Goal: Check status: Check status

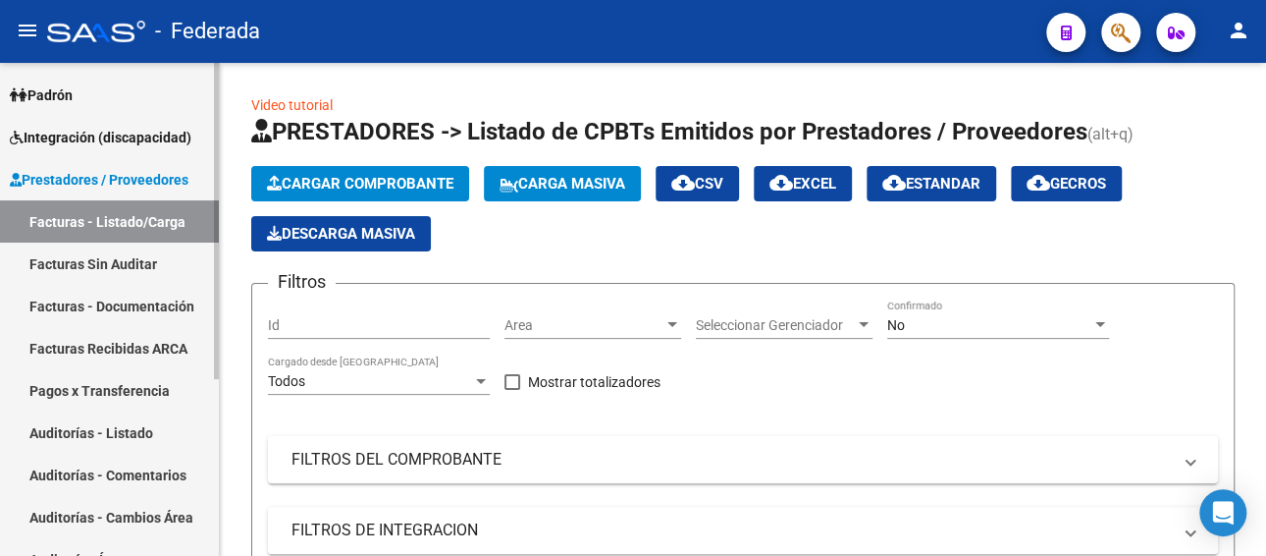
scroll to position [79, 0]
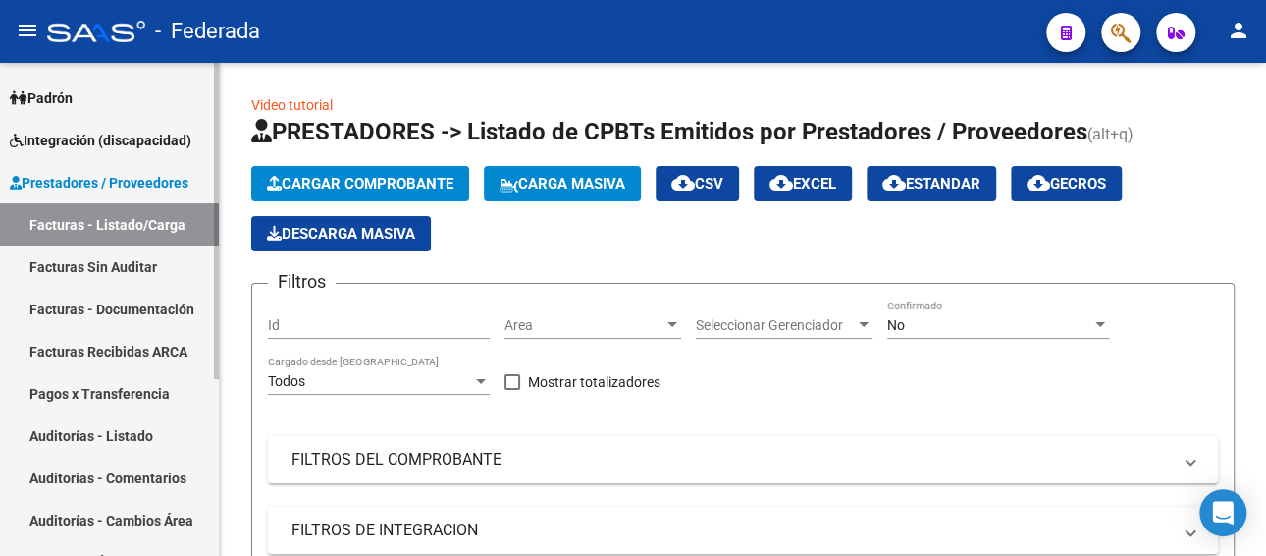
click at [108, 177] on span "Prestadores / Proveedores" at bounding box center [99, 183] width 179 height 22
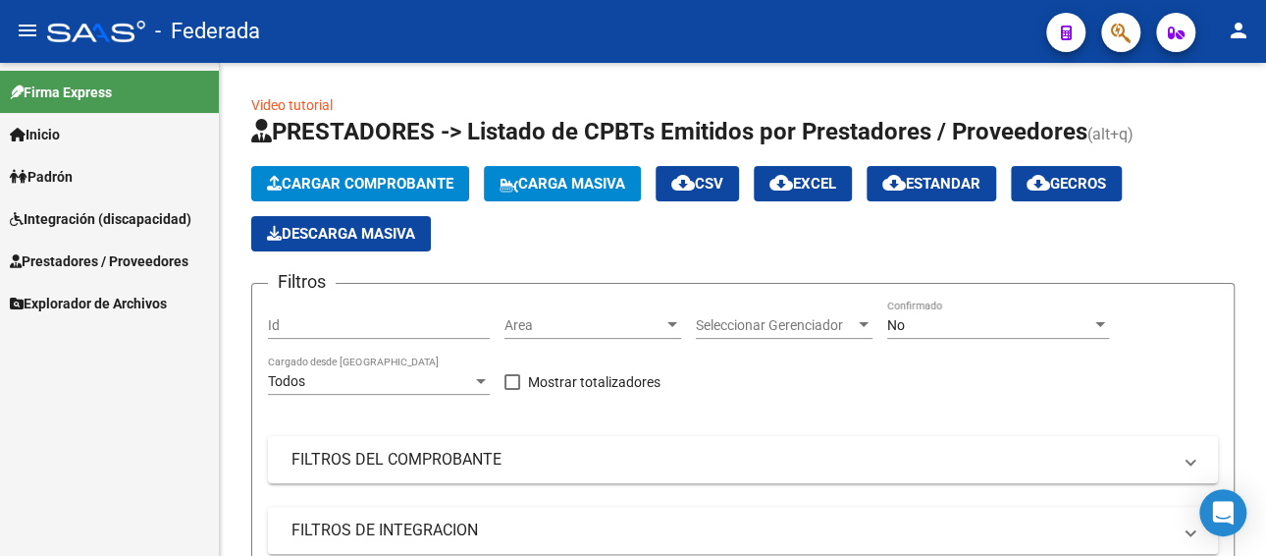
scroll to position [0, 0]
click at [112, 210] on span "Integración (discapacidad)" at bounding box center [101, 219] width 182 height 22
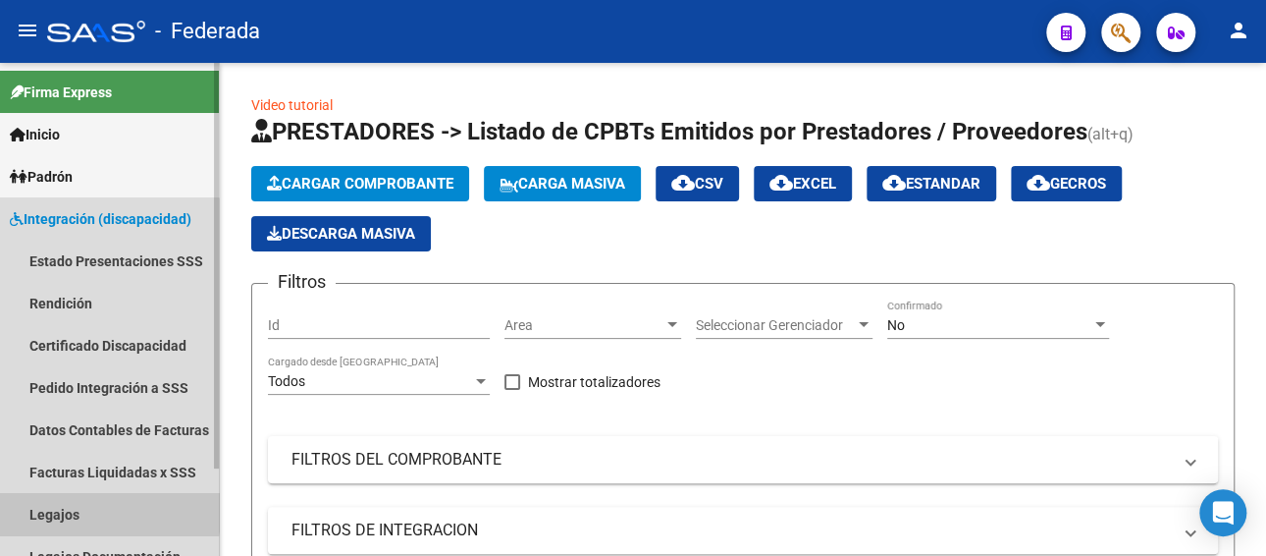
click at [50, 505] on link "Legajos" at bounding box center [109, 514] width 219 height 42
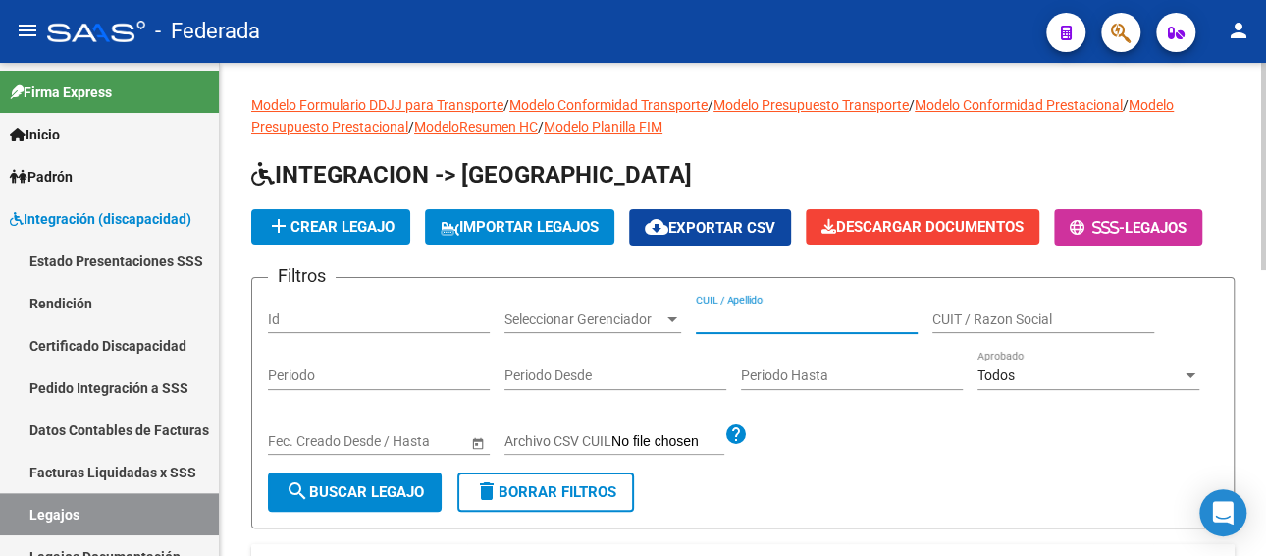
click at [777, 326] on input "CUIL / Apellido" at bounding box center [807, 319] width 222 height 17
paste input "27374042462"
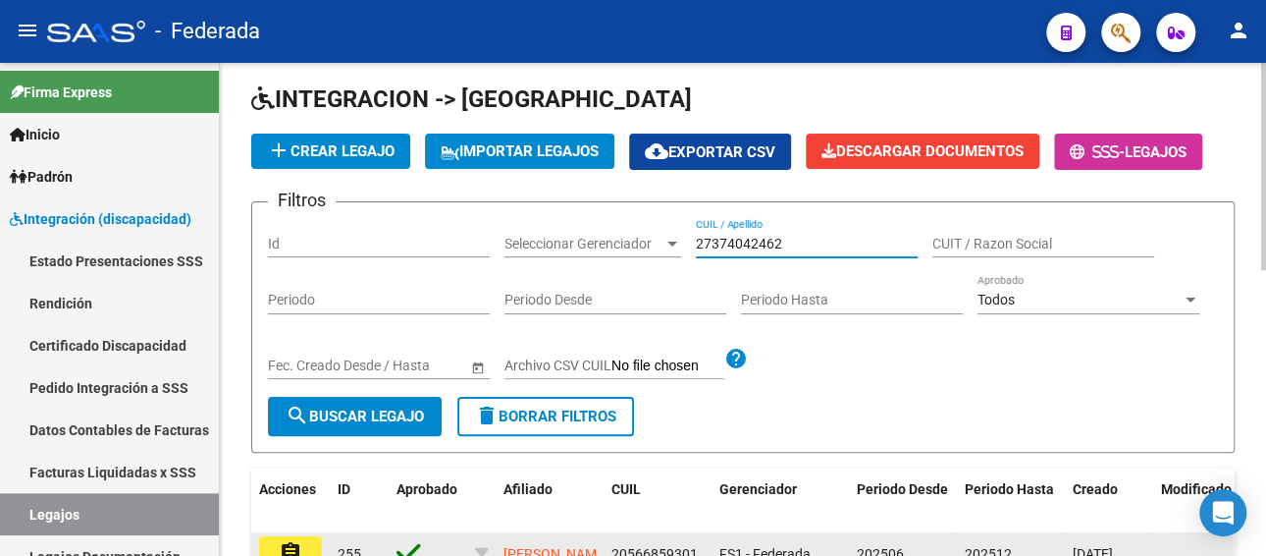
scroll to position [294, 0]
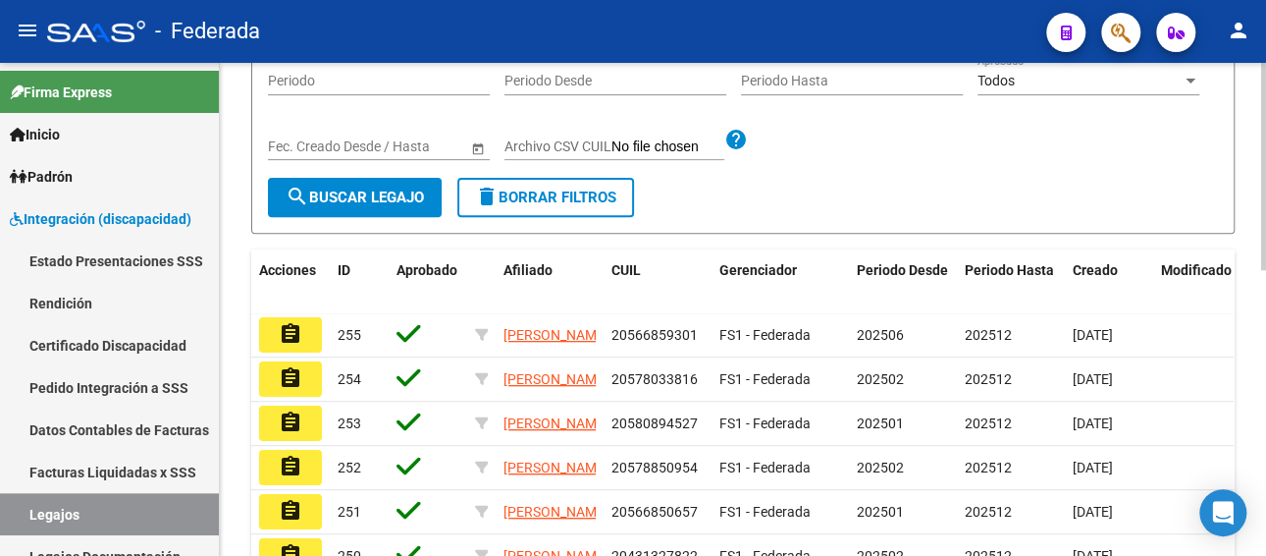
type input "27374042462"
click at [391, 186] on button "search Buscar Legajo" at bounding box center [355, 197] width 174 height 39
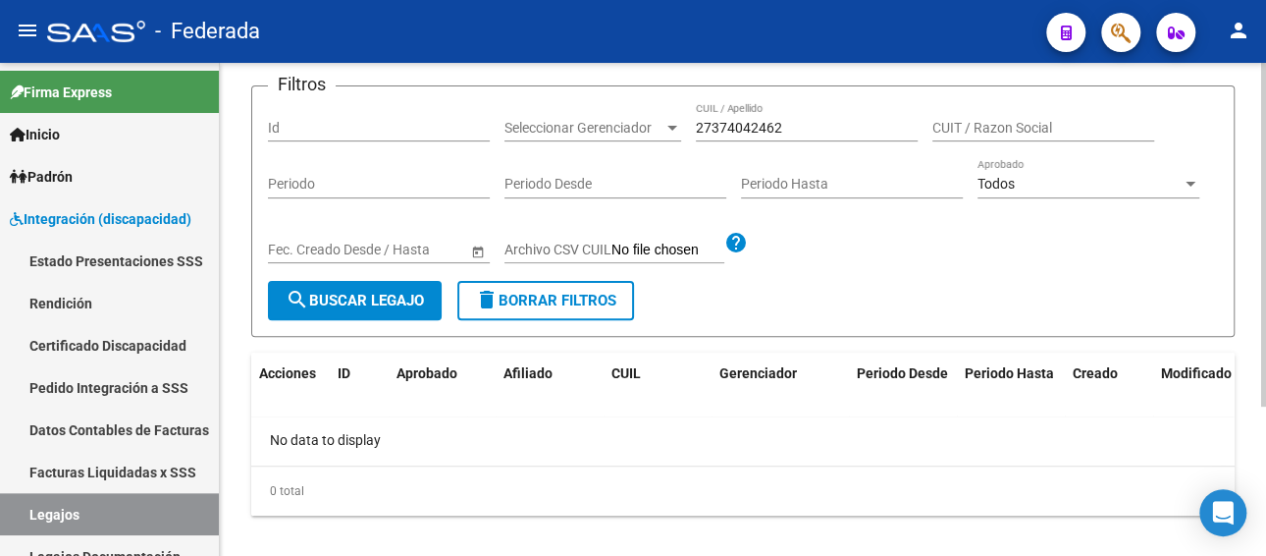
scroll to position [196, 0]
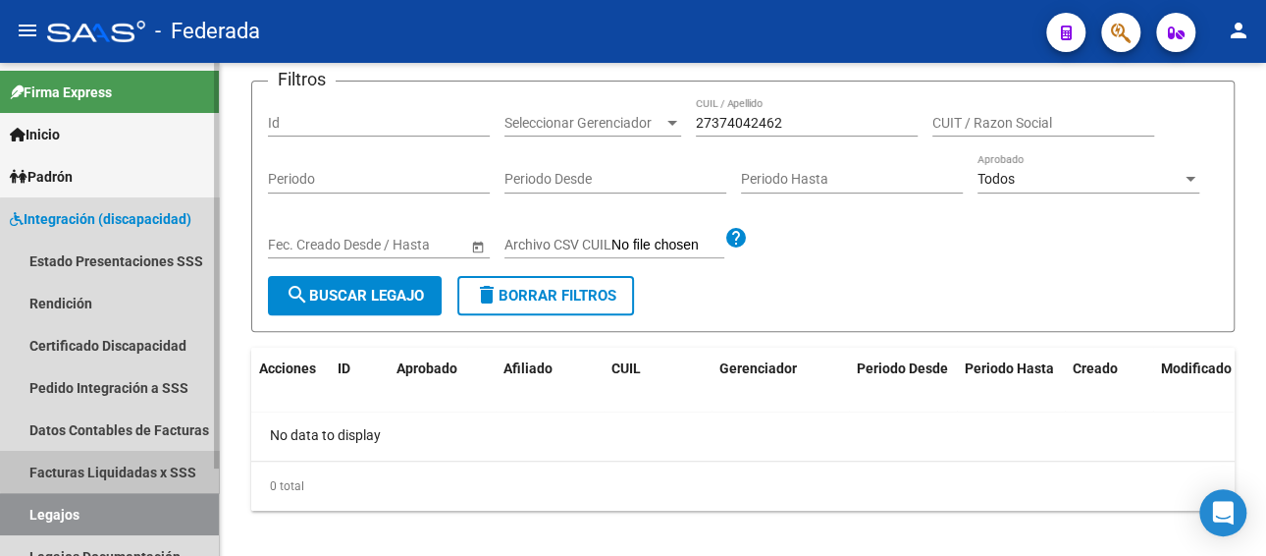
click at [126, 469] on link "Facturas Liquidadas x SSS" at bounding box center [109, 471] width 219 height 42
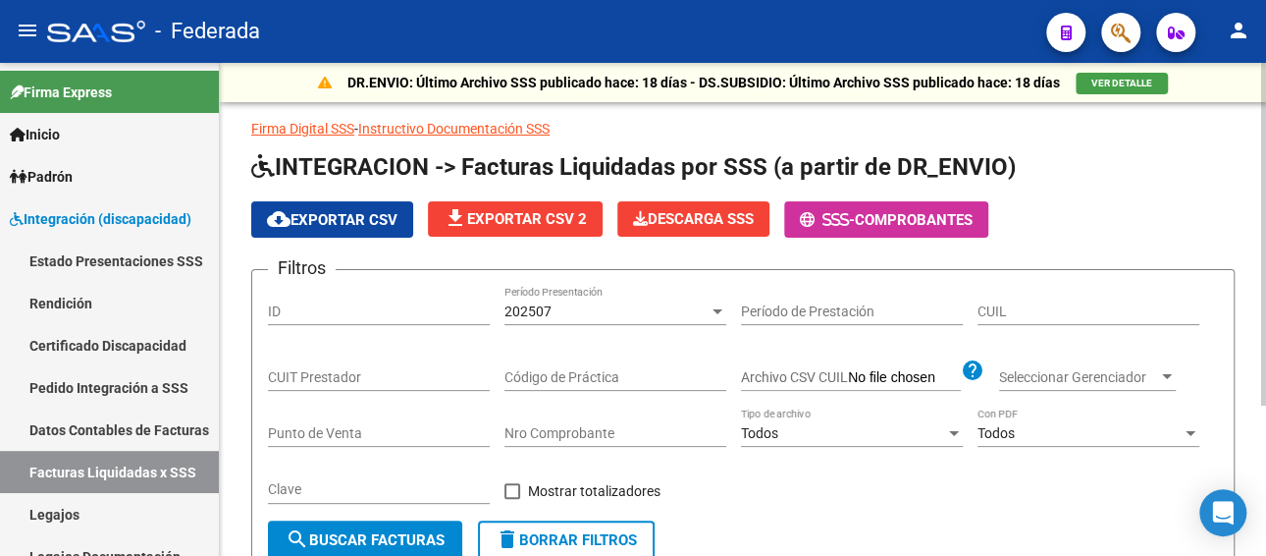
click at [595, 311] on div "202507" at bounding box center [606, 311] width 204 height 17
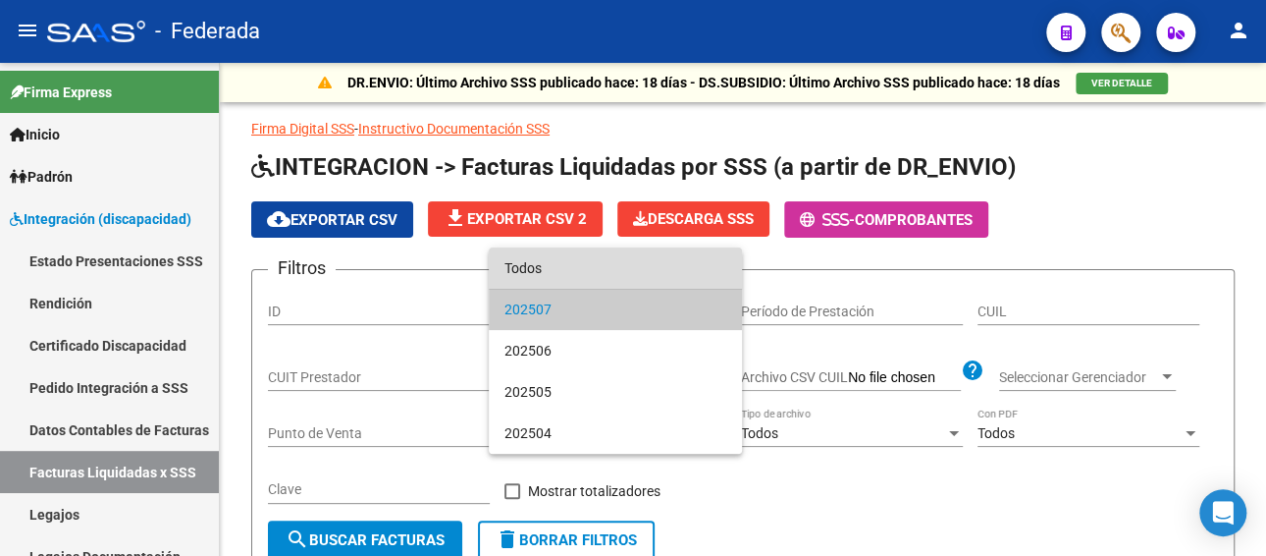
drag, startPoint x: 575, startPoint y: 275, endPoint x: 870, endPoint y: 329, distance: 299.4
click at [577, 278] on span "Todos" at bounding box center [615, 267] width 222 height 41
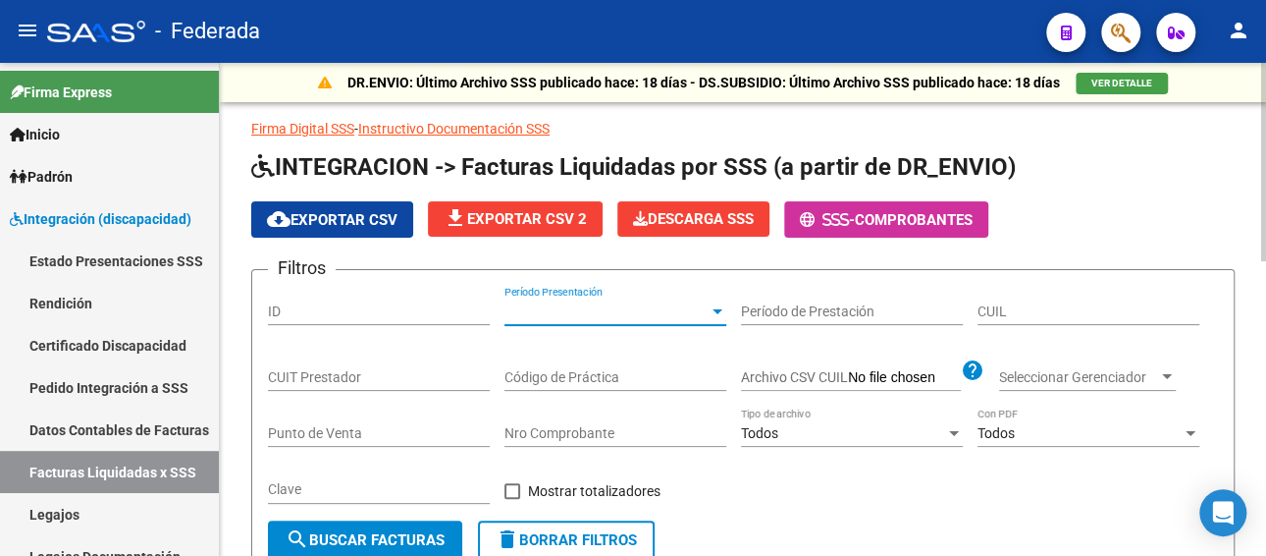
click at [1059, 308] on input "CUIL" at bounding box center [1089, 311] width 222 height 17
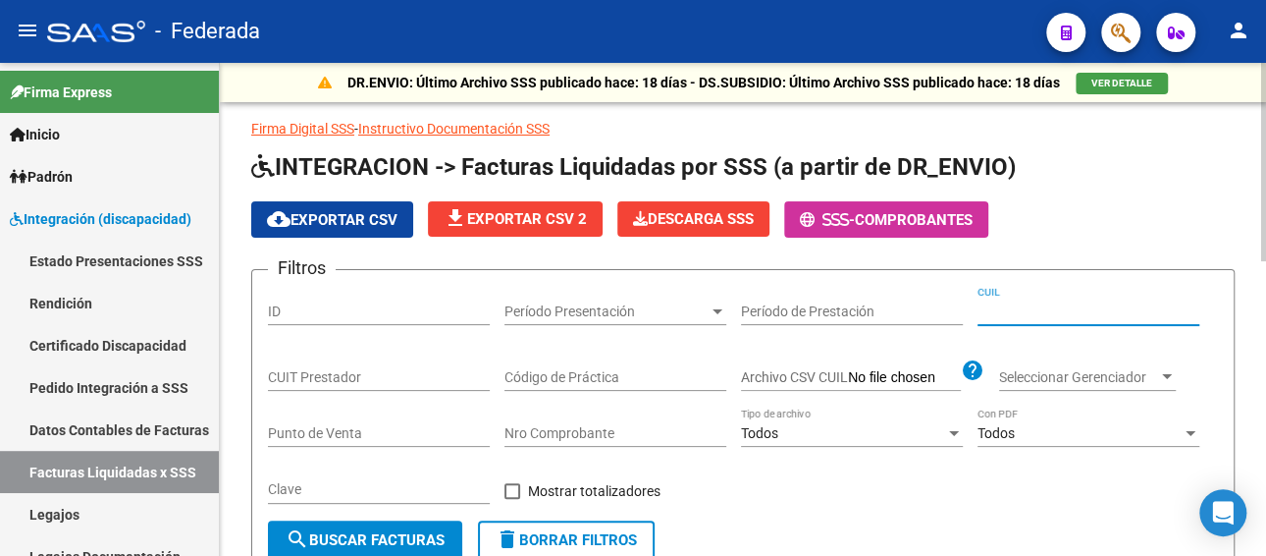
paste input "27-37404246-2"
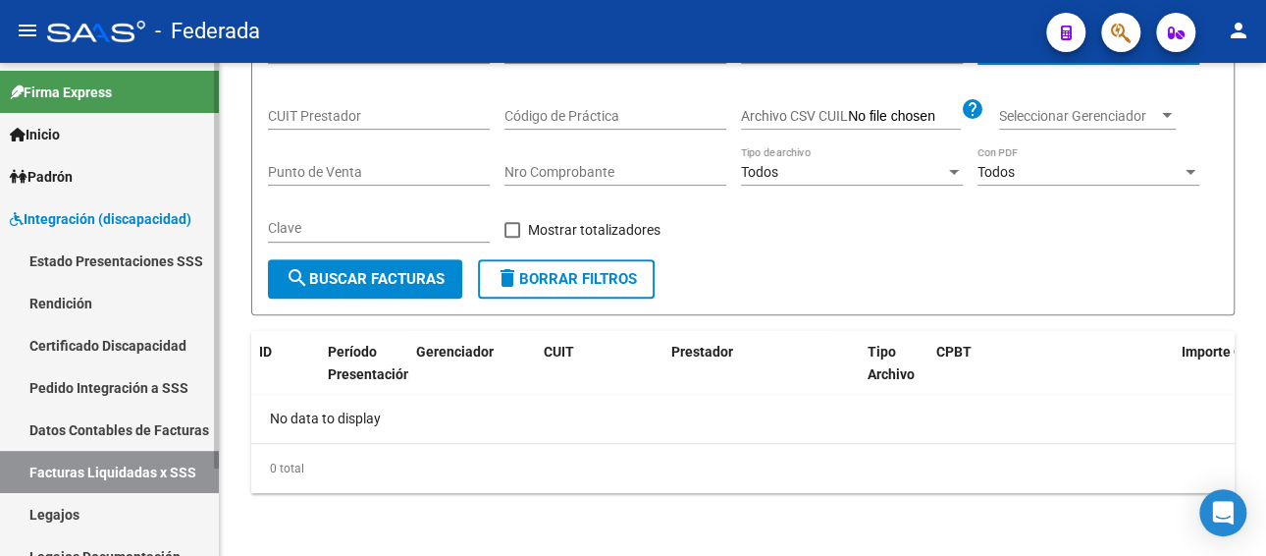
type input "27-37404246-2"
click at [118, 392] on link "Pedido Integración a SSS" at bounding box center [109, 387] width 219 height 42
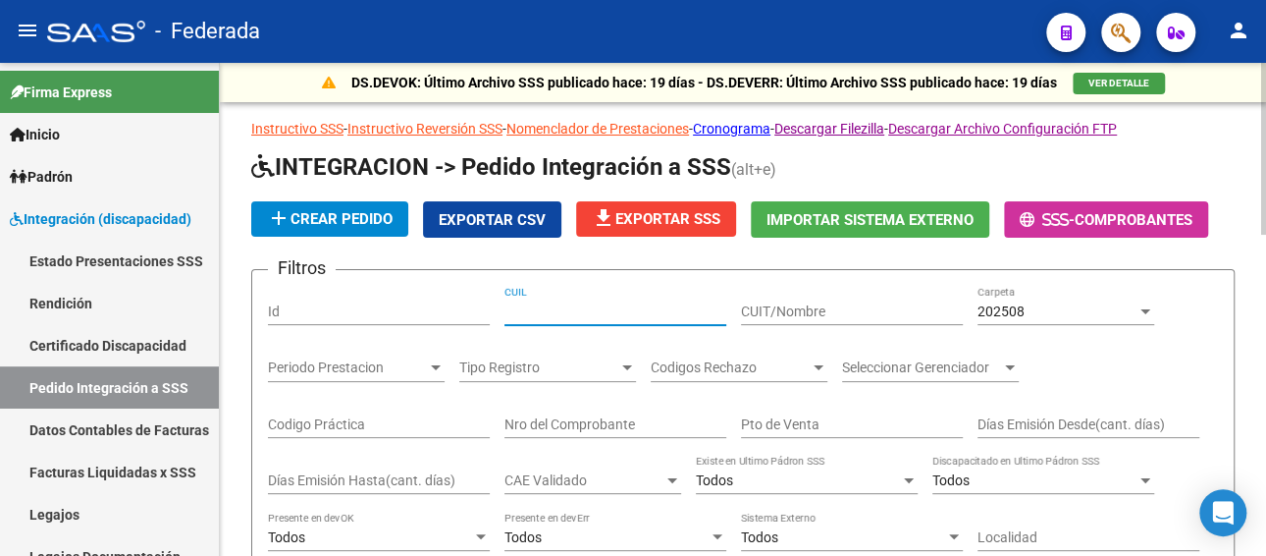
click at [583, 303] on input "CUIL" at bounding box center [615, 311] width 222 height 17
paste input "27374042462"
type input "27374042462"
click at [980, 311] on span "202508" at bounding box center [1001, 311] width 47 height 16
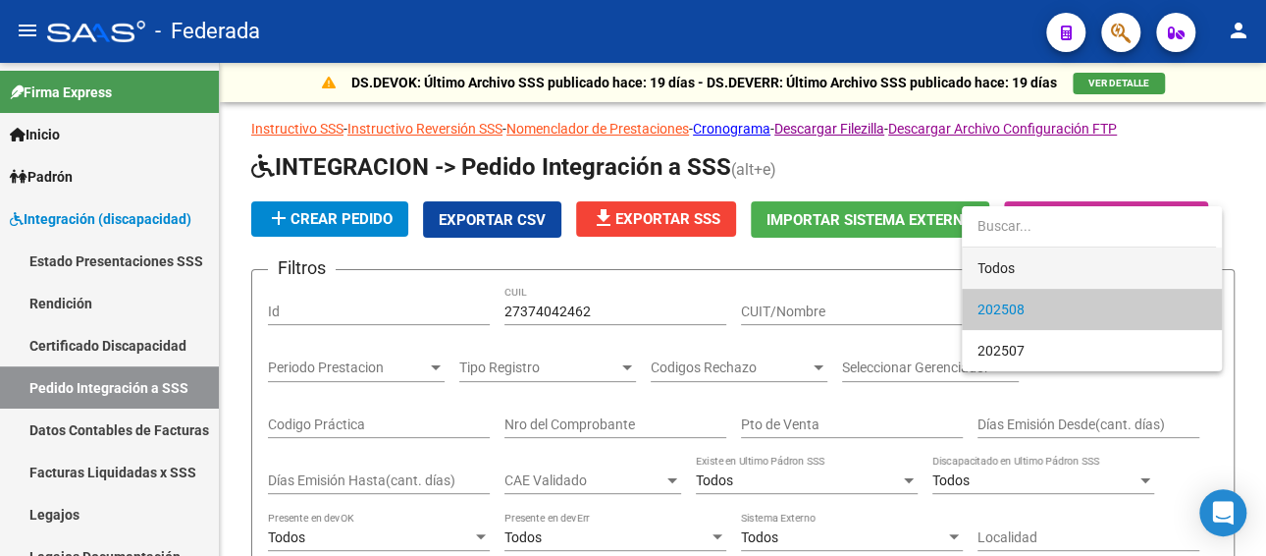
click at [988, 269] on span "Todos" at bounding box center [1092, 267] width 229 height 41
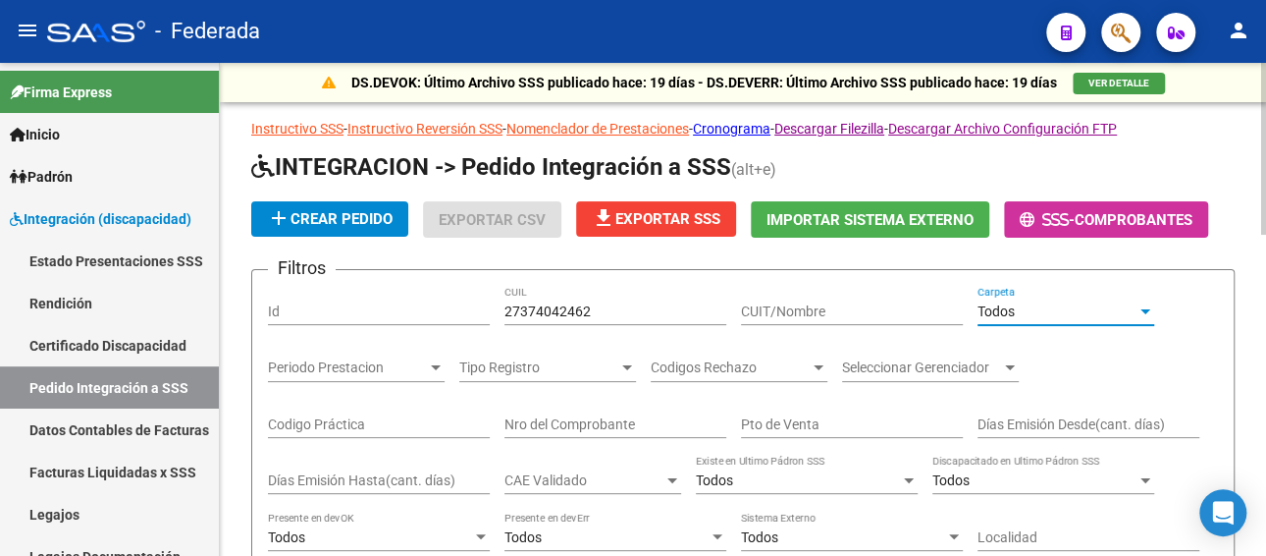
scroll to position [294, 0]
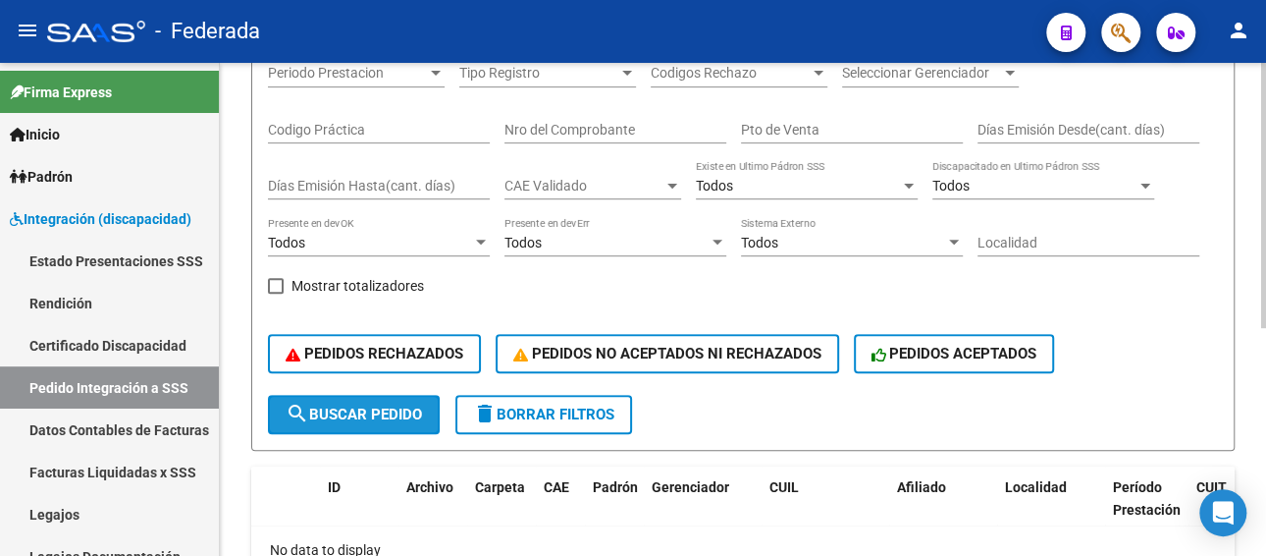
click at [368, 411] on span "search Buscar Pedido" at bounding box center [354, 414] width 136 height 18
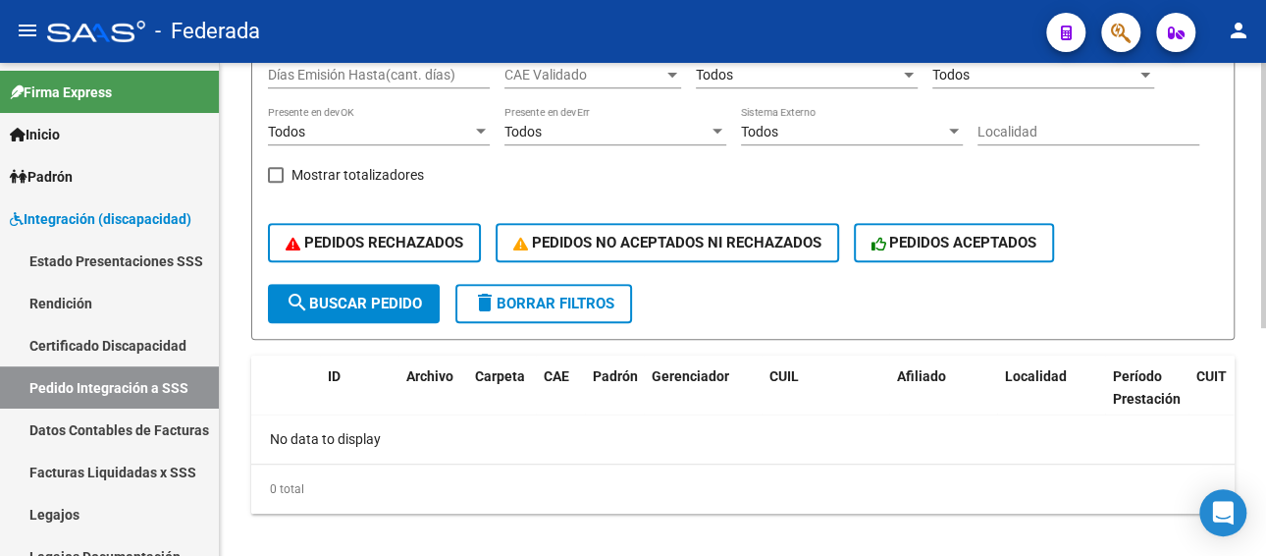
scroll to position [425, 0]
